Goal: Task Accomplishment & Management: Manage account settings

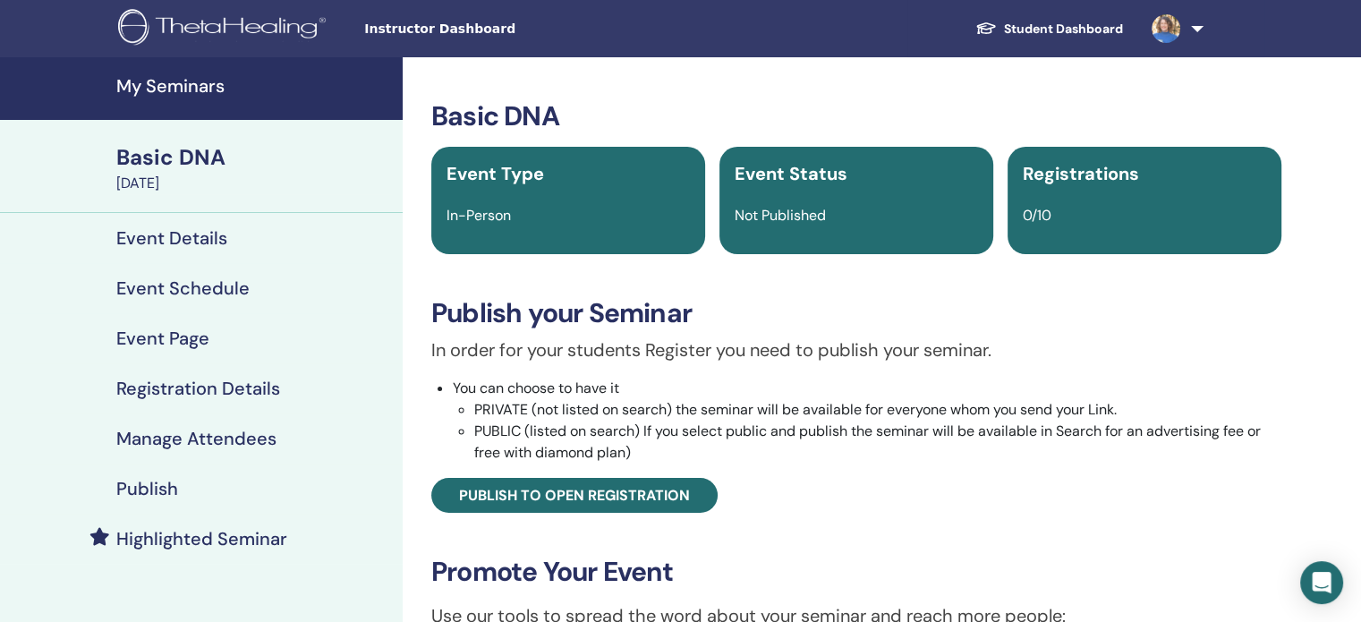
click at [161, 393] on h4 "Registration Details" at bounding box center [198, 388] width 164 height 21
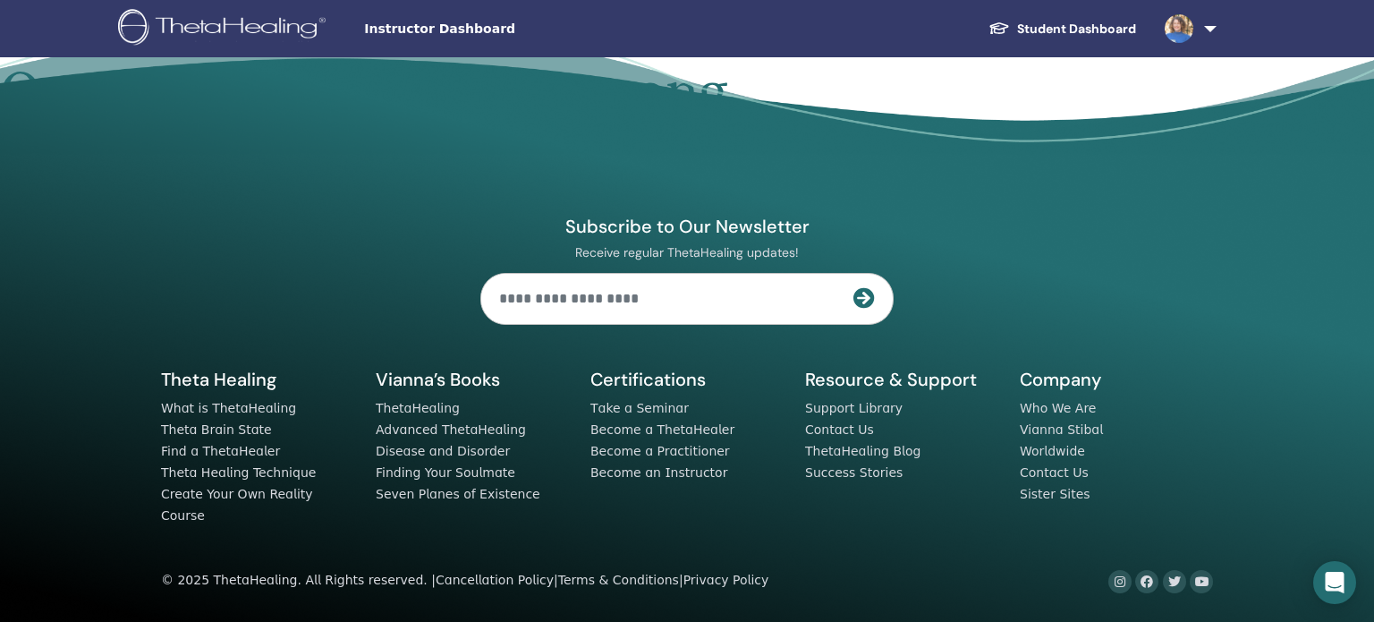
click at [562, 297] on input "text" at bounding box center [667, 299] width 372 height 50
type input "**********"
click at [862, 309] on icon at bounding box center [864, 297] width 21 height 21
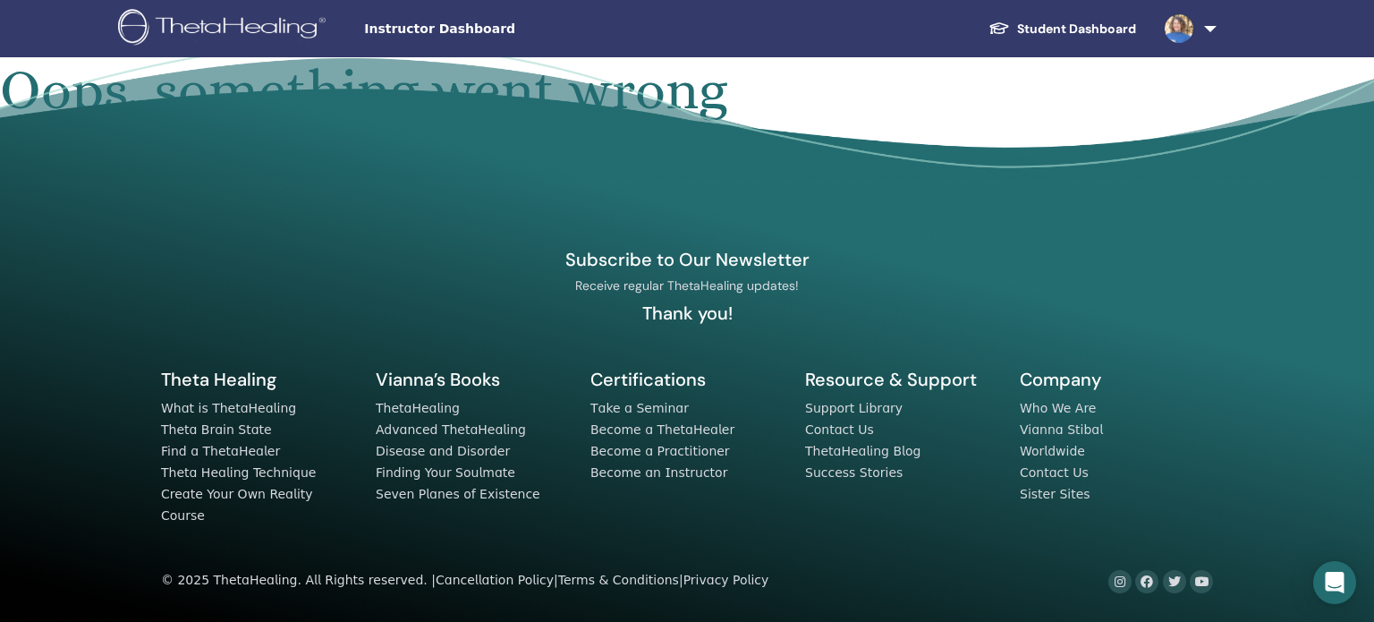
click at [402, 38] on div "Instructor Dashboard Student Dashboard MG [PERSON_NAME] My ThetaLearning My The…" at bounding box center [687, 28] width 1267 height 57
click at [408, 23] on span "Instructor Dashboard" at bounding box center [498, 29] width 268 height 19
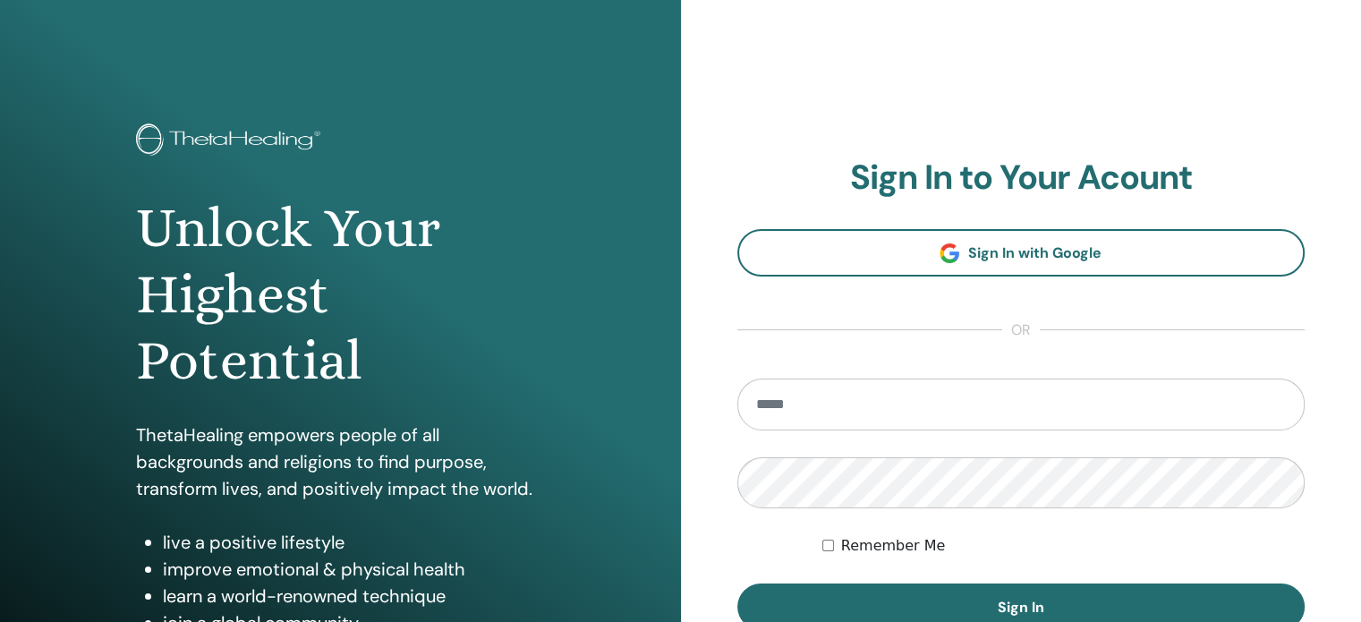
type input "**********"
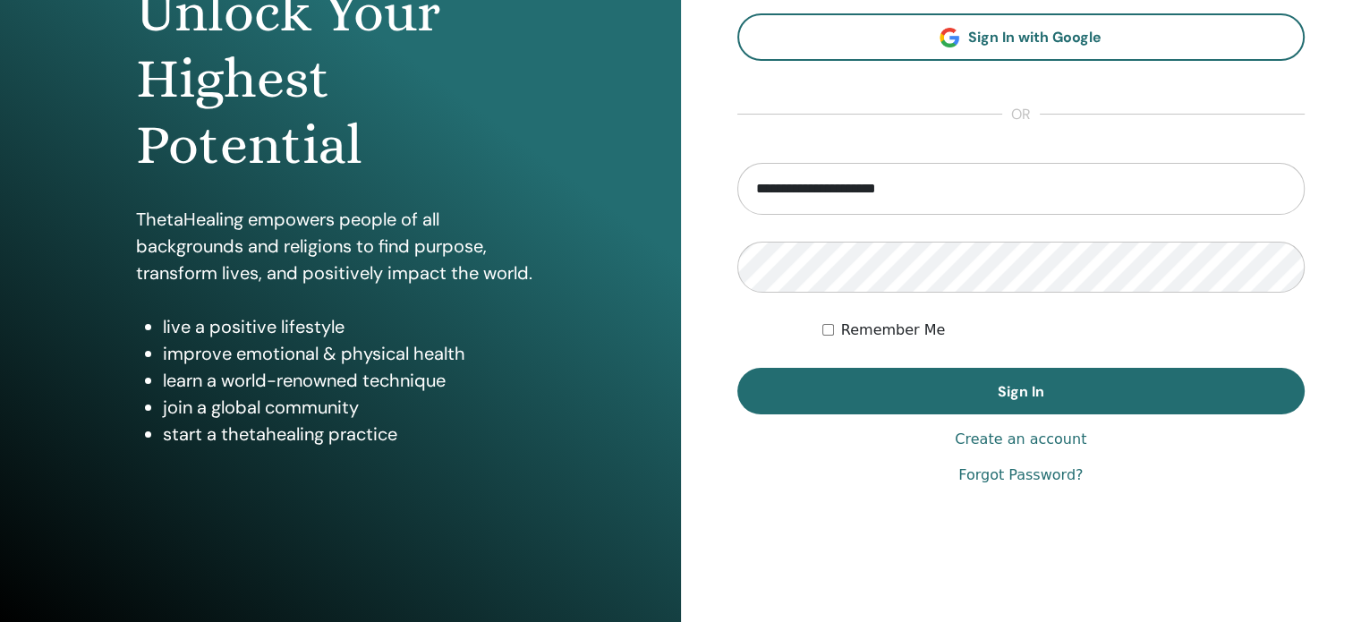
scroll to position [236, 0]
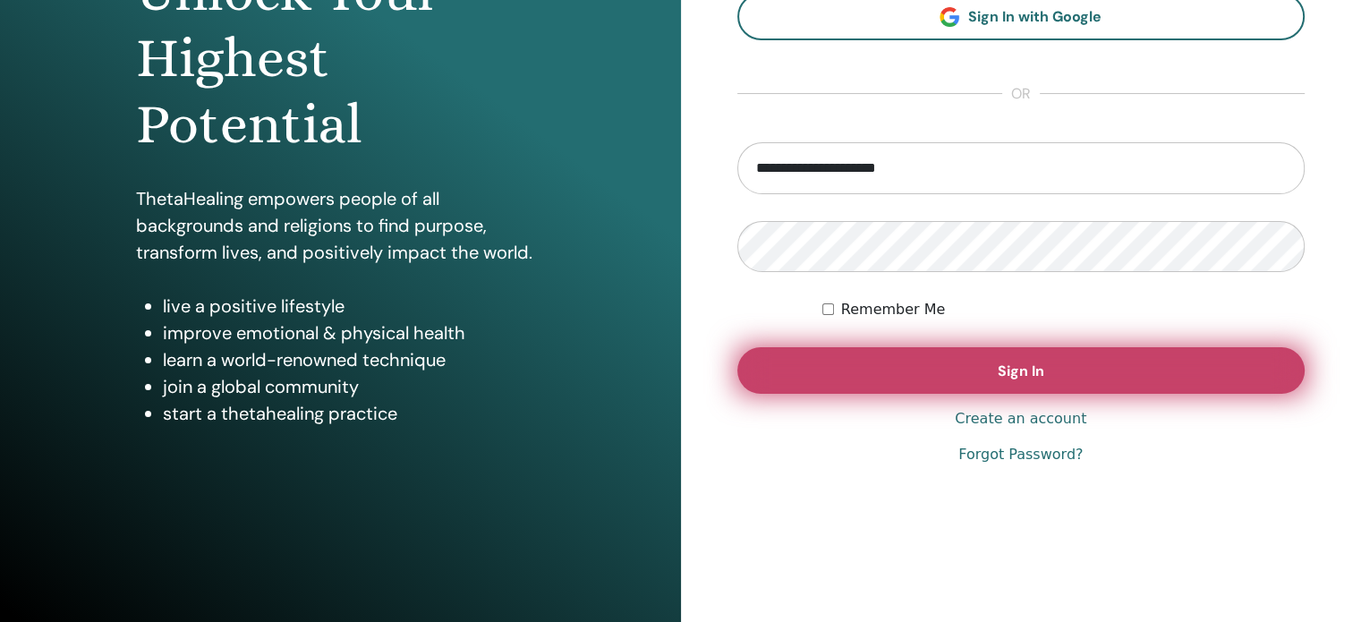
click at [867, 361] on button "Sign In" at bounding box center [1021, 370] width 568 height 47
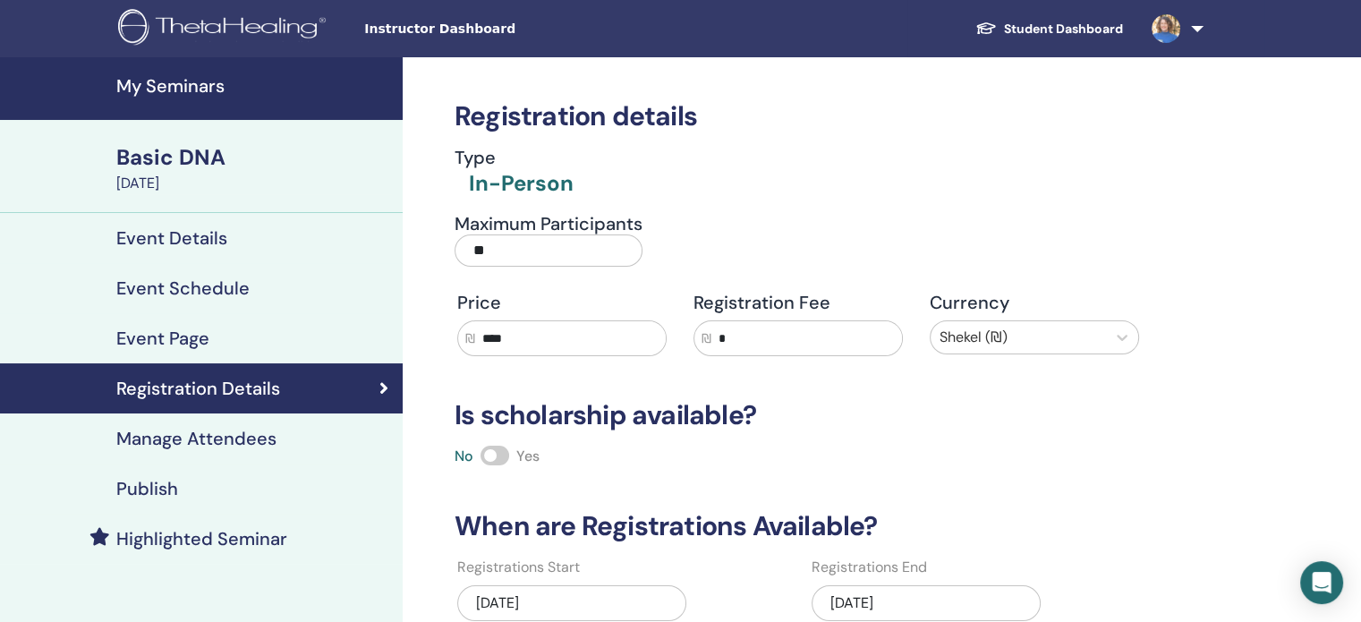
click at [143, 485] on h4 "Publish" at bounding box center [147, 488] width 62 height 21
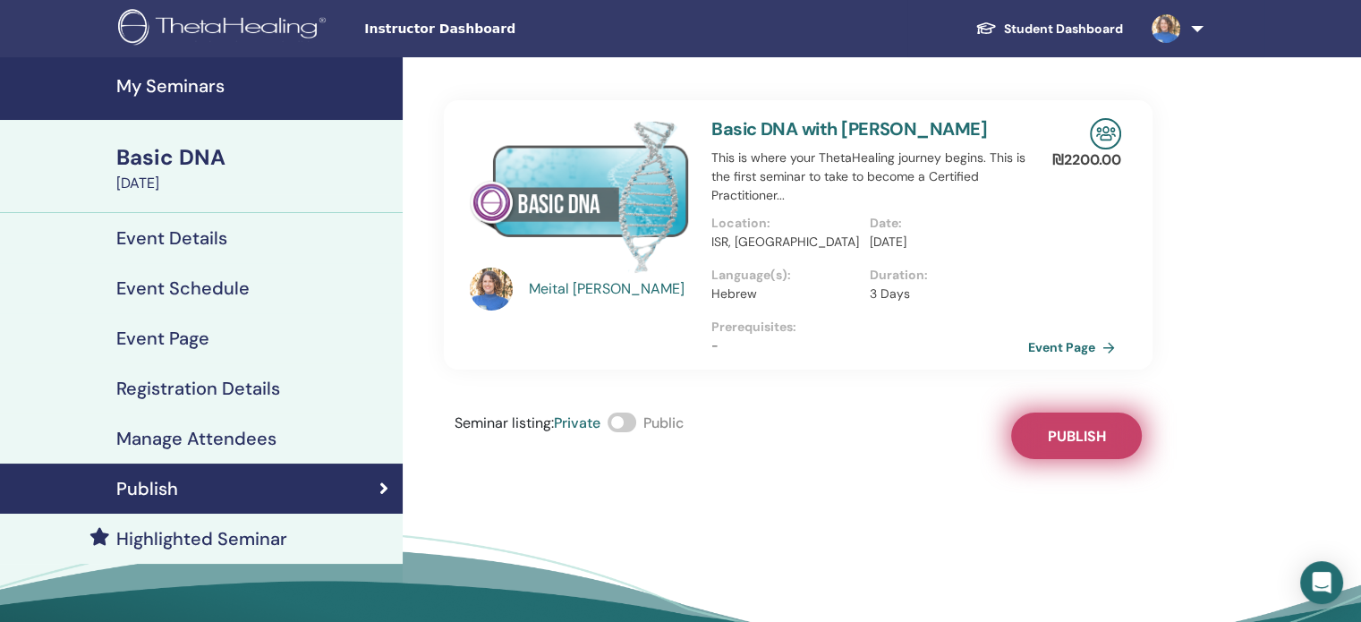
click at [1052, 433] on span "Publish" at bounding box center [1077, 436] width 58 height 19
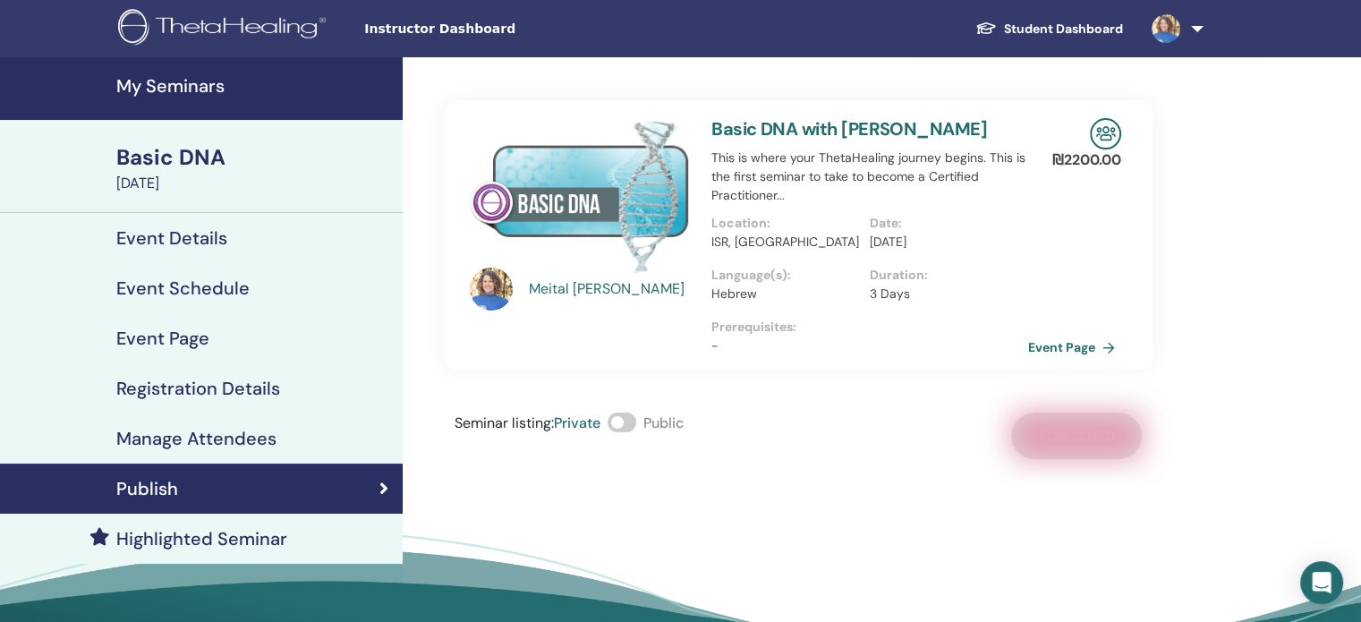
click at [169, 240] on h4 "Event Details" at bounding box center [171, 237] width 111 height 21
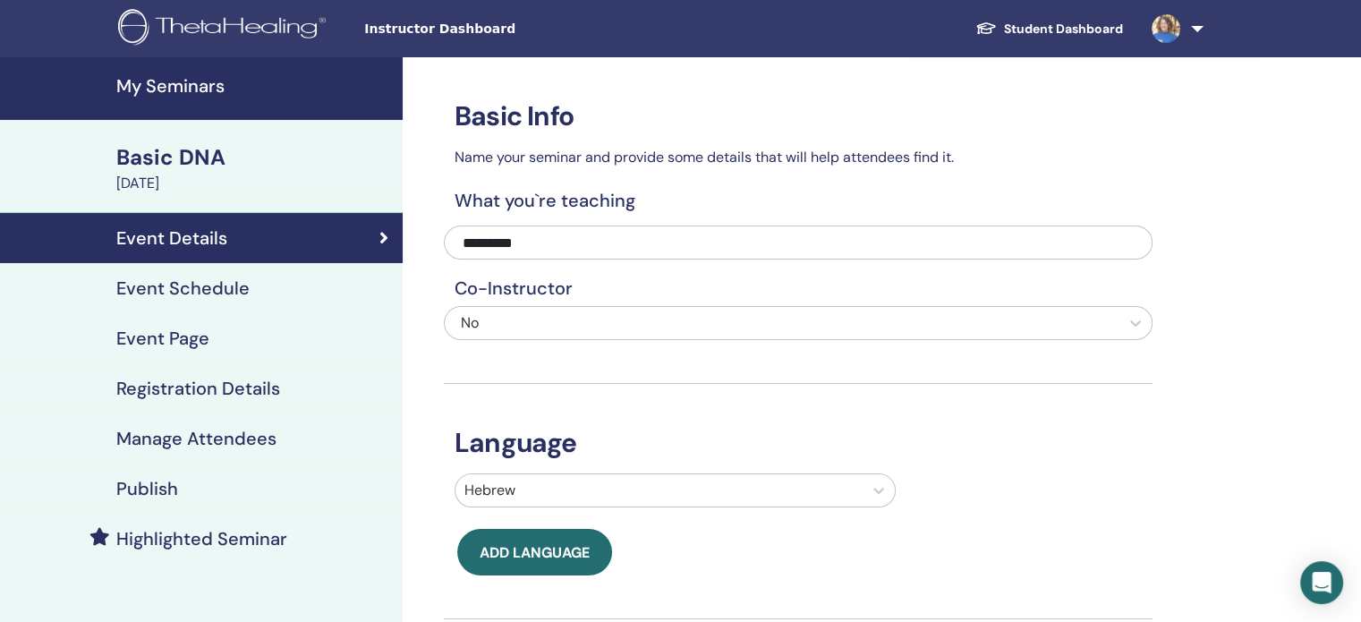
click at [225, 439] on h4 "Manage Attendees" at bounding box center [196, 438] width 160 height 21
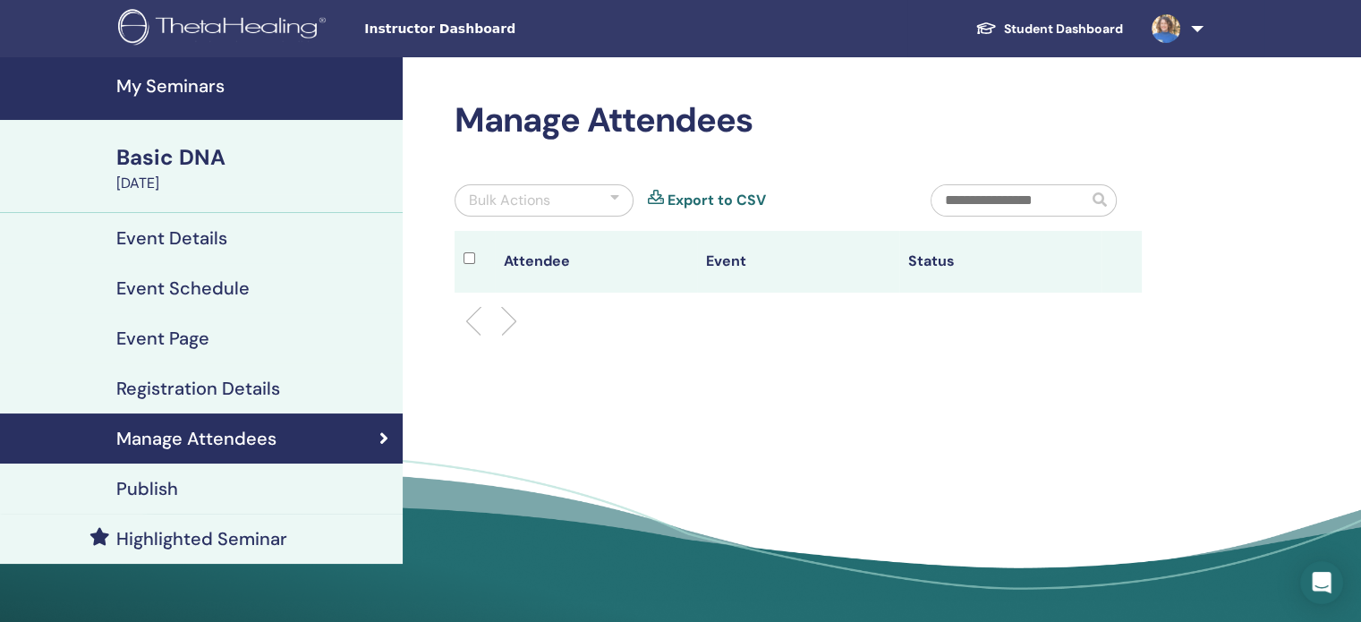
click at [210, 391] on h4 "Registration Details" at bounding box center [198, 388] width 164 height 21
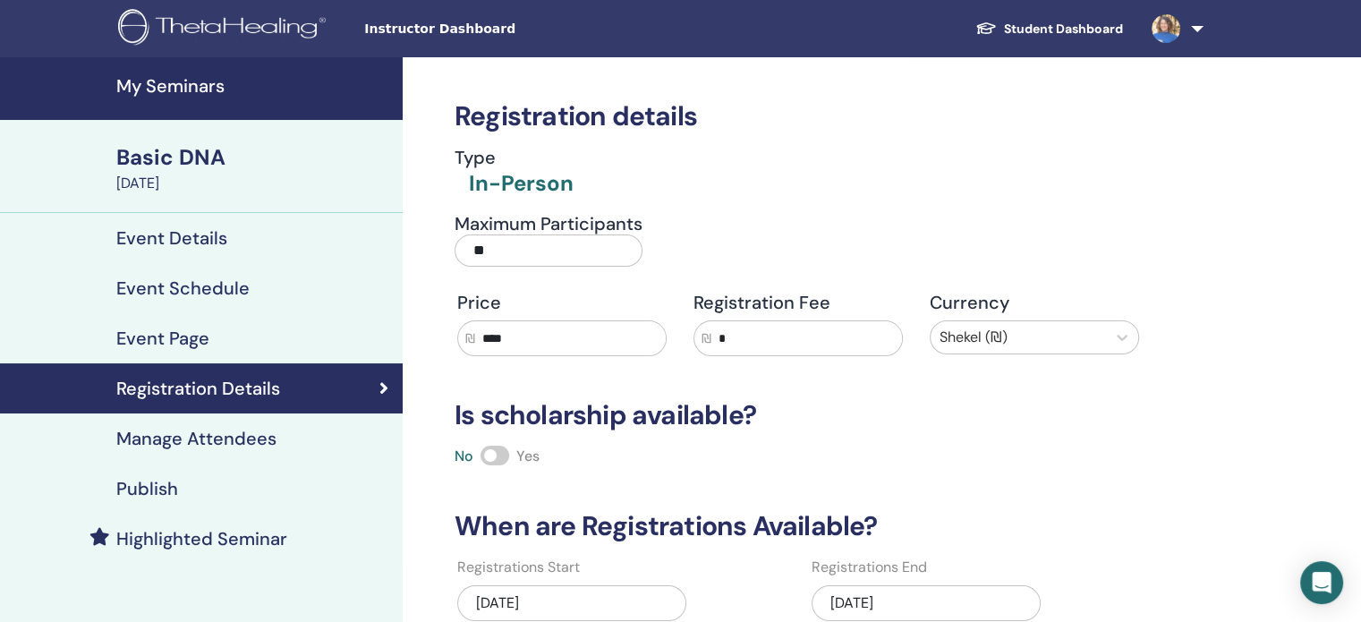
click at [158, 492] on h4 "Publish" at bounding box center [147, 488] width 62 height 21
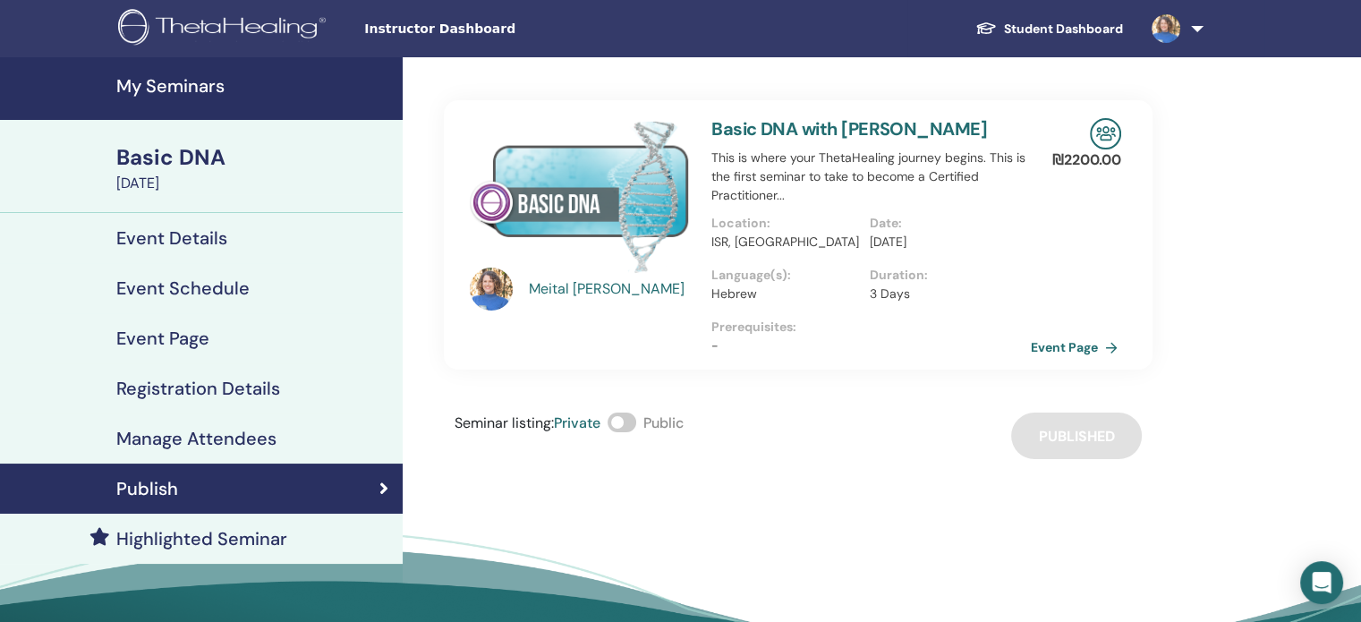
click at [1067, 353] on link "Event Page" at bounding box center [1078, 347] width 94 height 27
